Goal: Task Accomplishment & Management: Manage account settings

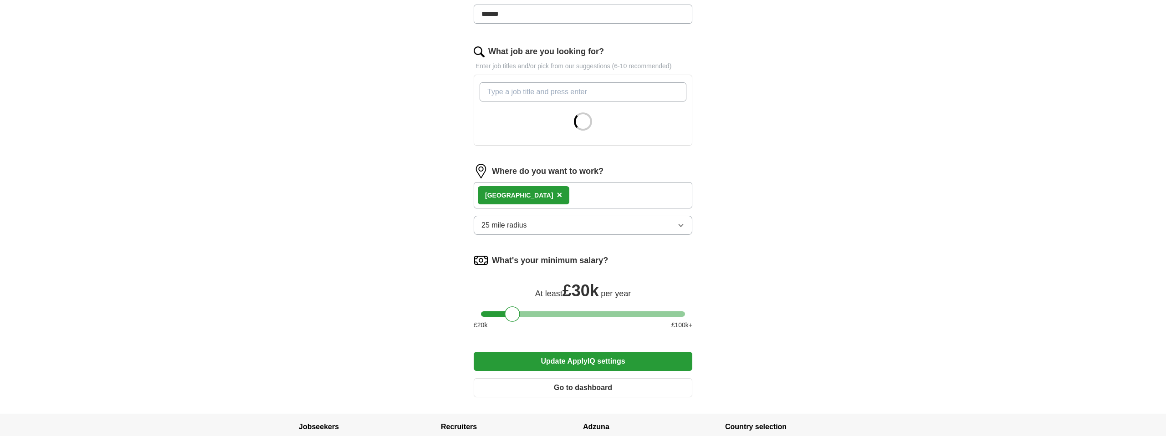
scroll to position [261, 0]
click at [554, 194] on div "London ×" at bounding box center [583, 194] width 219 height 26
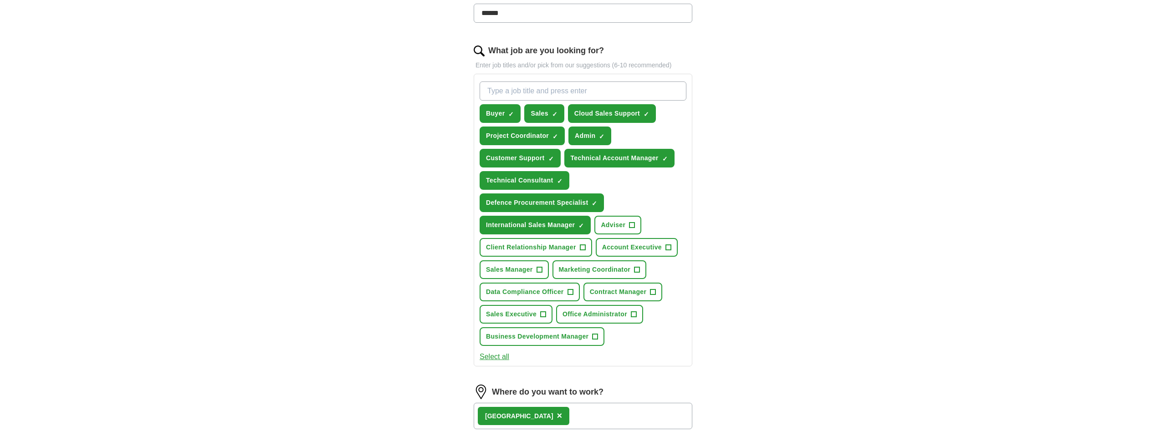
click at [585, 94] on input "What job are you looking for?" at bounding box center [582, 90] width 207 height 19
paste input "Sales Executive"
click at [0, 0] on span "×" at bounding box center [0, 0] width 0 height 0
click at [635, 96] on input "Sales Executive" at bounding box center [582, 90] width 207 height 19
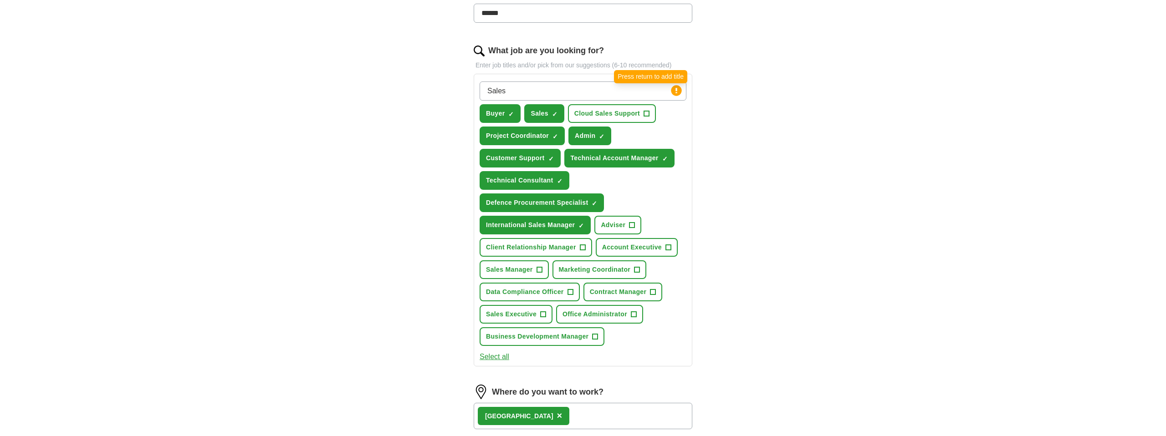
type input "Sales"
click at [678, 89] on circle at bounding box center [676, 90] width 10 height 10
click at [632, 92] on input "Sales" at bounding box center [582, 90] width 207 height 19
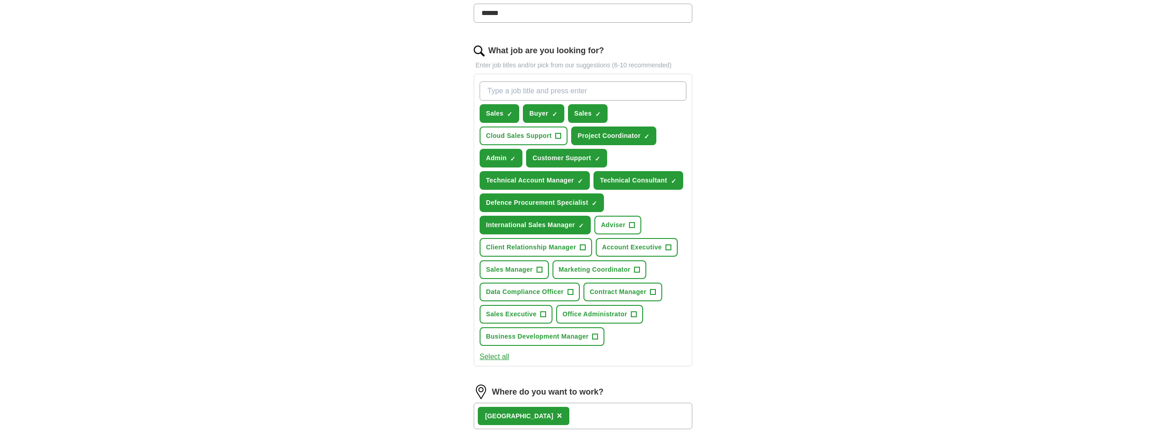
click at [527, 92] on input "What job are you looking for?" at bounding box center [582, 90] width 207 height 19
paste input "Sales Executive"
type input "Sales Executive"
click at [0, 0] on span "×" at bounding box center [0, 0] width 0 height 0
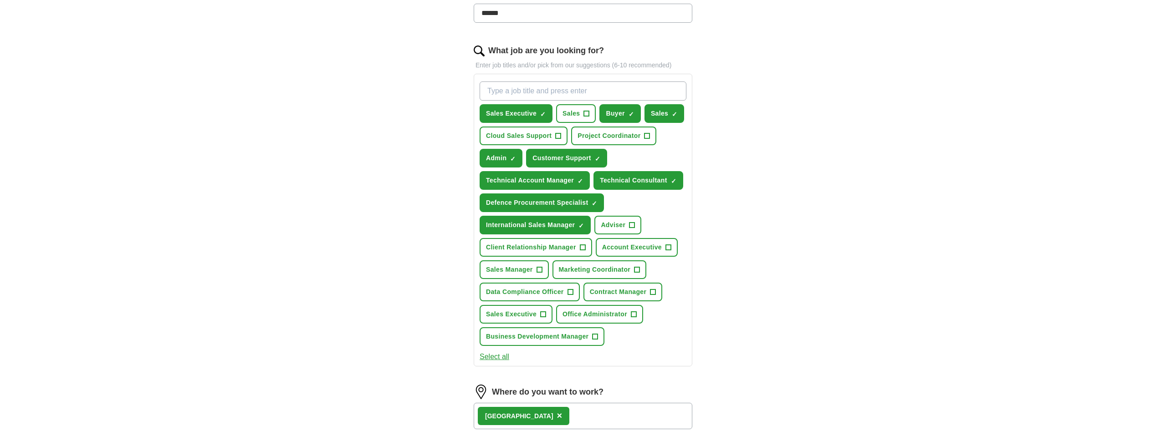
click at [586, 91] on input "What job are you looking for?" at bounding box center [582, 90] width 207 height 19
paste input "Customer Service Advisor"
type input "Customer Service Advisor"
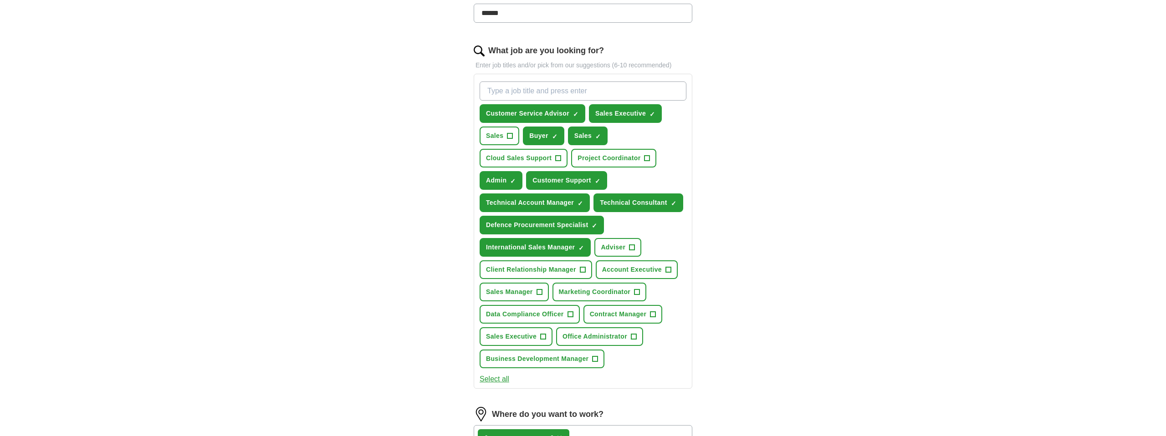
click at [649, 90] on input "What job are you looking for?" at bounding box center [582, 90] width 207 height 19
paste input "Recruitment Consultant"
type input "Recruitment Consultant"
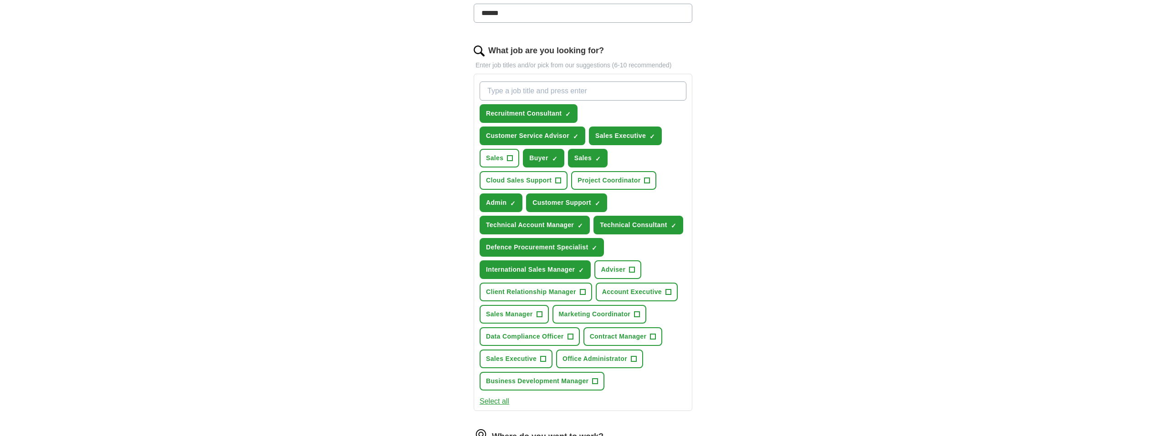
click at [650, 89] on input "What job are you looking for?" at bounding box center [582, 90] width 207 height 19
paste input "Interpreter"
type input "Interpreter"
click at [640, 313] on span "+" at bounding box center [636, 314] width 5 height 7
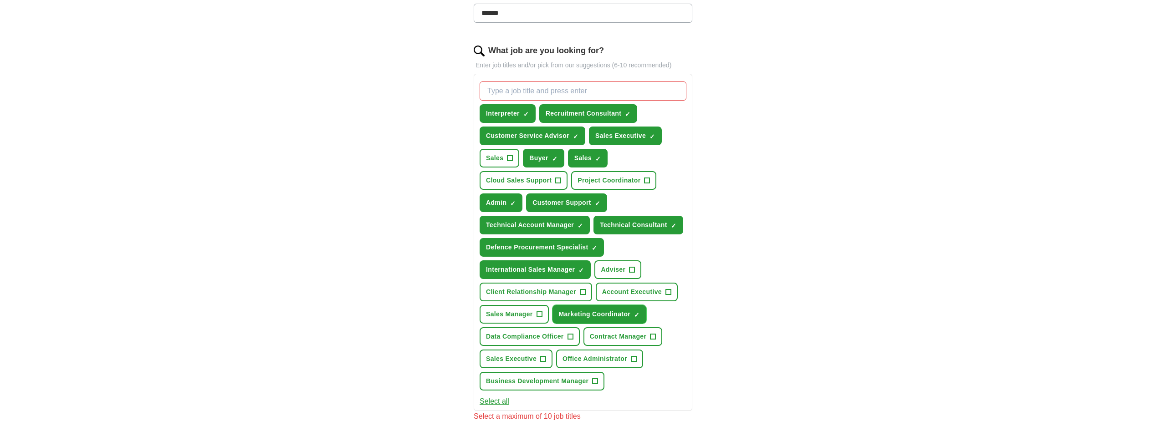
click at [0, 0] on span "×" at bounding box center [0, 0] width 0 height 0
click at [735, 327] on div "ApplyIQ Let ApplyIQ do the hard work of searching and applying for jobs. Just t…" at bounding box center [582, 228] width 583 height 924
click at [595, 383] on span "+" at bounding box center [594, 381] width 5 height 7
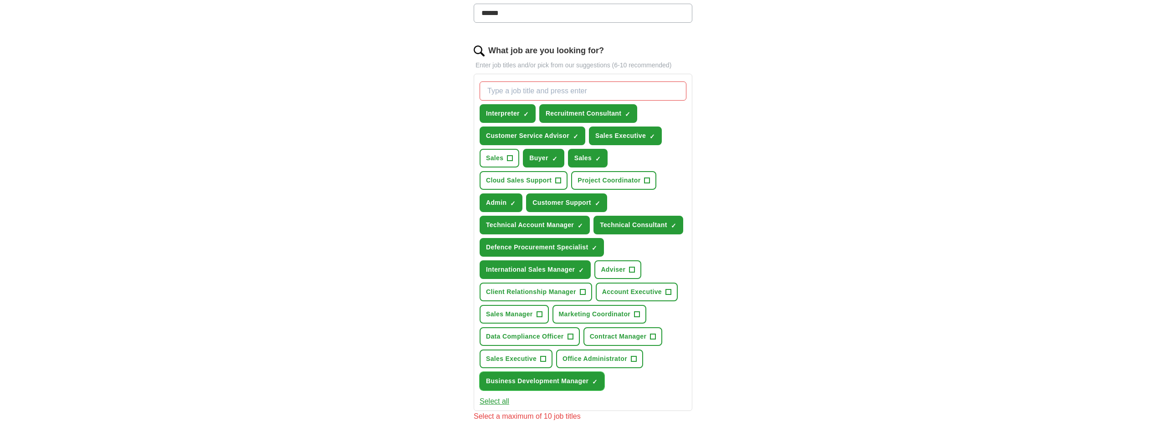
click at [0, 0] on span "×" at bounding box center [0, 0] width 0 height 0
click at [718, 163] on div "Let ApplyIQ do the hard work of searching and applying for jobs. Just tell us w…" at bounding box center [582, 253] width 291 height 873
click at [0, 0] on span "×" at bounding box center [0, 0] width 0 height 0
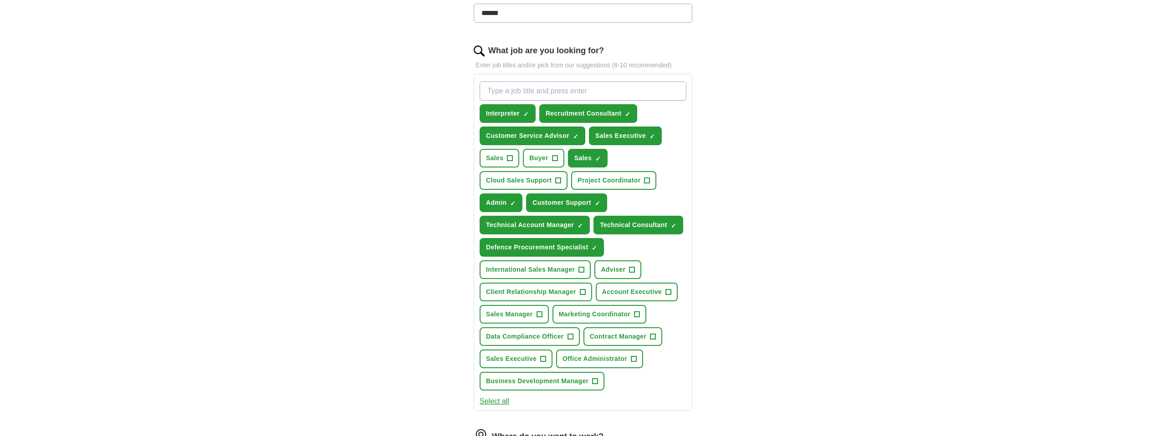
click at [776, 260] on div "ApplyIQ Let ApplyIQ do the hard work of searching and applying for jobs. Just t…" at bounding box center [582, 222] width 583 height 913
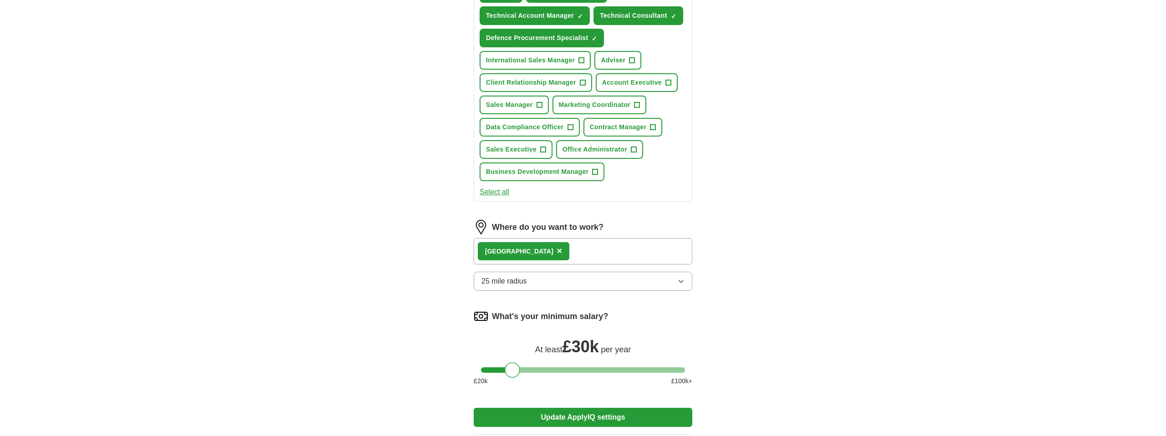
scroll to position [473, 0]
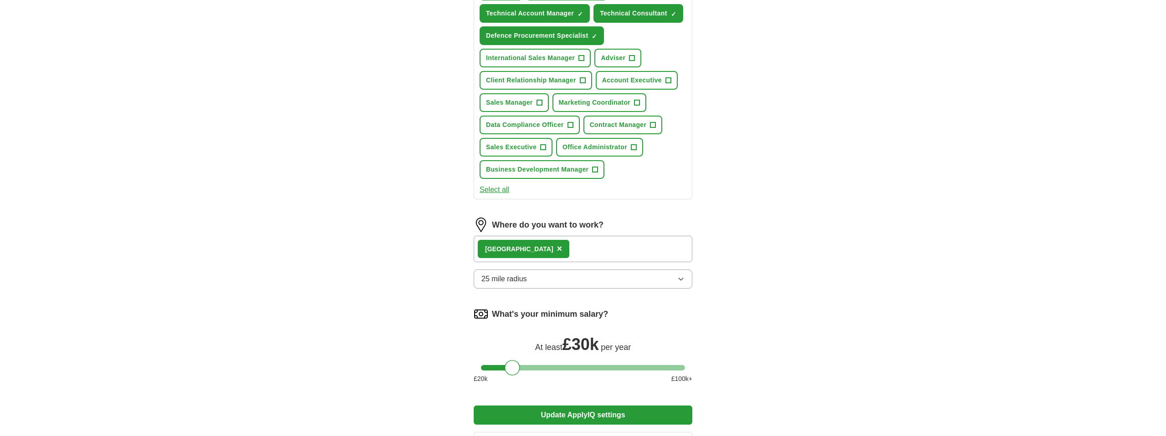
click at [619, 248] on div "London ×" at bounding box center [583, 249] width 219 height 26
click at [604, 248] on div "London ×" at bounding box center [583, 249] width 219 height 26
click at [565, 251] on div "London ×" at bounding box center [583, 249] width 219 height 26
click at [563, 251] on div "London ×" at bounding box center [583, 249] width 219 height 26
click at [578, 277] on button "25 mile radius" at bounding box center [583, 279] width 219 height 19
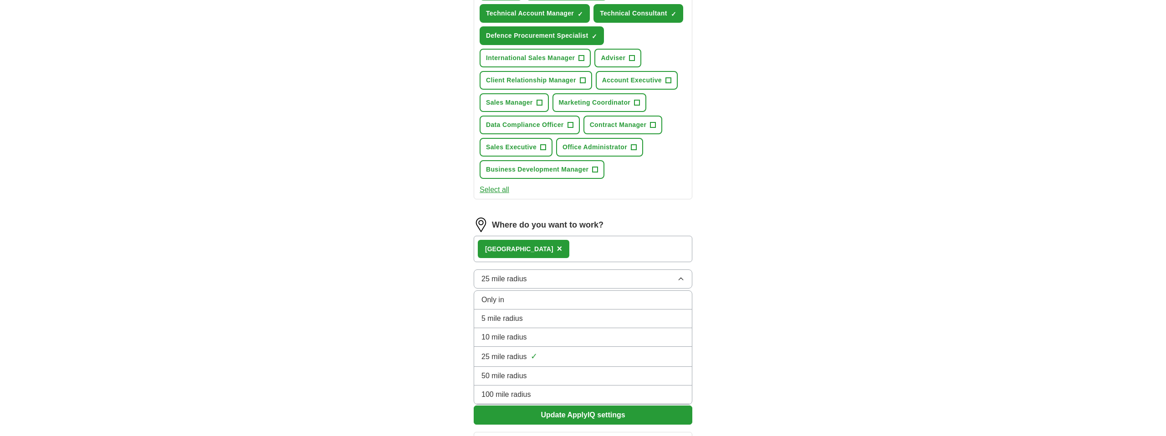
click at [577, 277] on button "25 mile radius" at bounding box center [583, 279] width 219 height 19
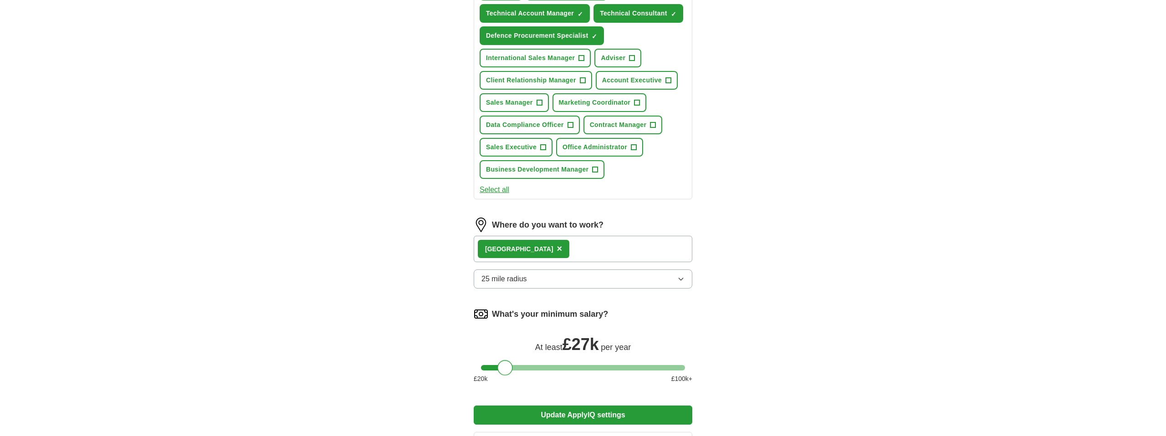
drag, startPoint x: 511, startPoint y: 369, endPoint x: 505, endPoint y: 370, distance: 6.1
click at [505, 370] on div at bounding box center [504, 367] width 15 height 15
click at [716, 315] on div "Let ApplyIQ do the hard work of searching and applying for jobs. Just tell us w…" at bounding box center [582, 37] width 291 height 862
click at [618, 255] on div "London ×" at bounding box center [583, 249] width 219 height 26
click at [606, 249] on div "London ×" at bounding box center [583, 249] width 219 height 26
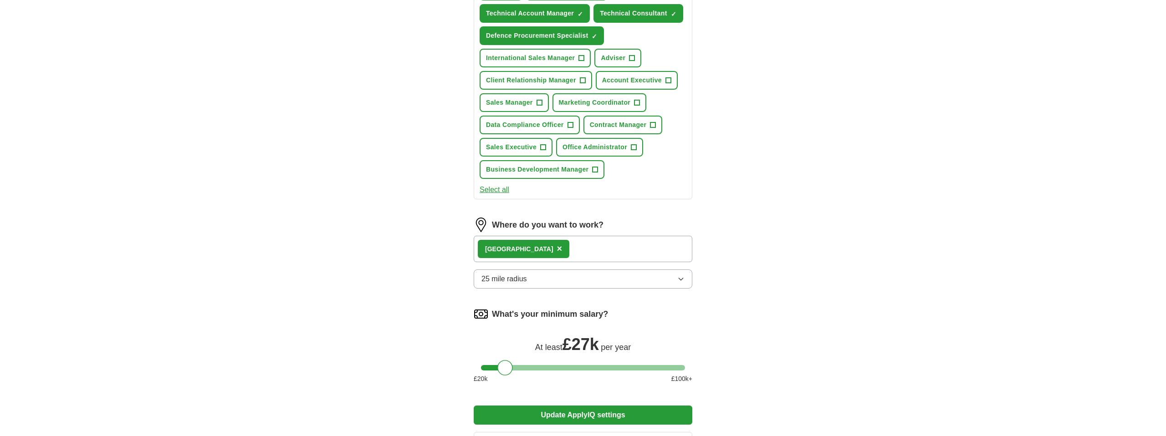
click at [603, 248] on div "London ×" at bounding box center [583, 249] width 219 height 26
click at [601, 412] on button "Update ApplyIQ settings" at bounding box center [583, 415] width 219 height 19
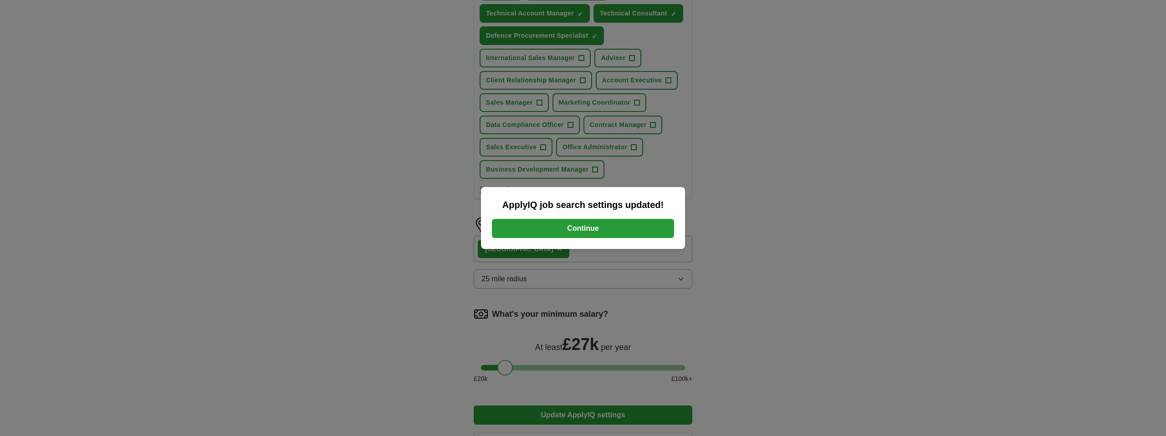
click at [632, 234] on button "Continue" at bounding box center [583, 228] width 182 height 19
